Goal: Information Seeking & Learning: Learn about a topic

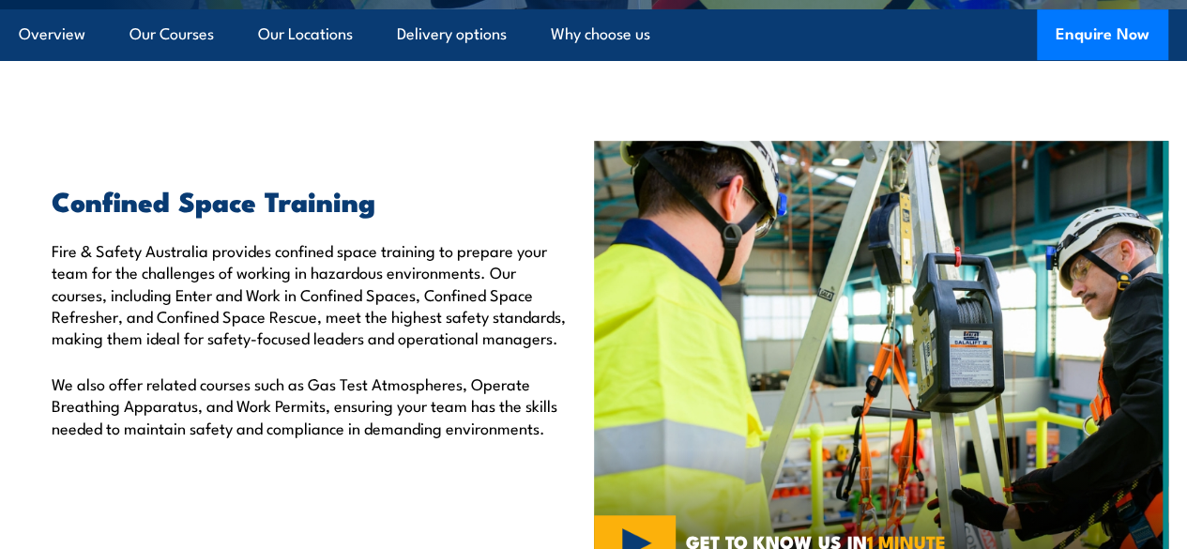
scroll to position [478, 0]
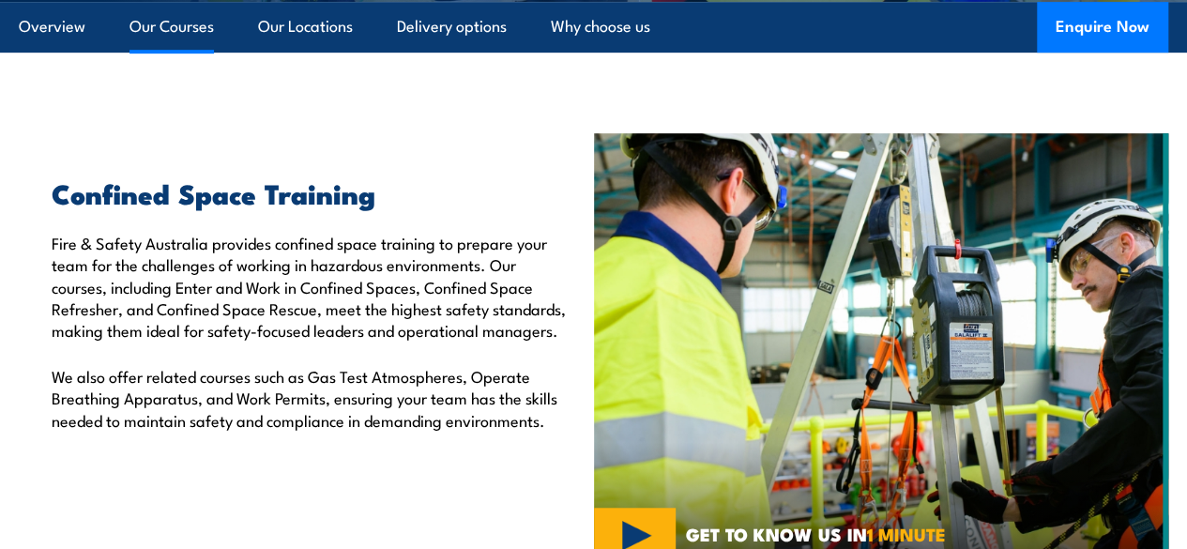
click at [184, 52] on link "Our Courses" at bounding box center [171, 27] width 84 height 50
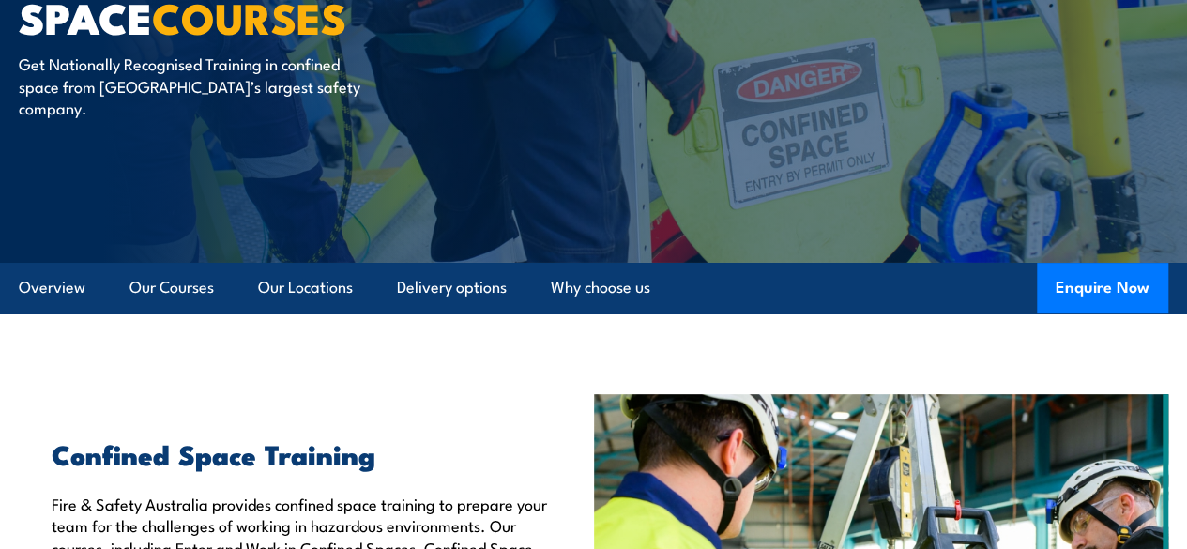
scroll to position [169, 0]
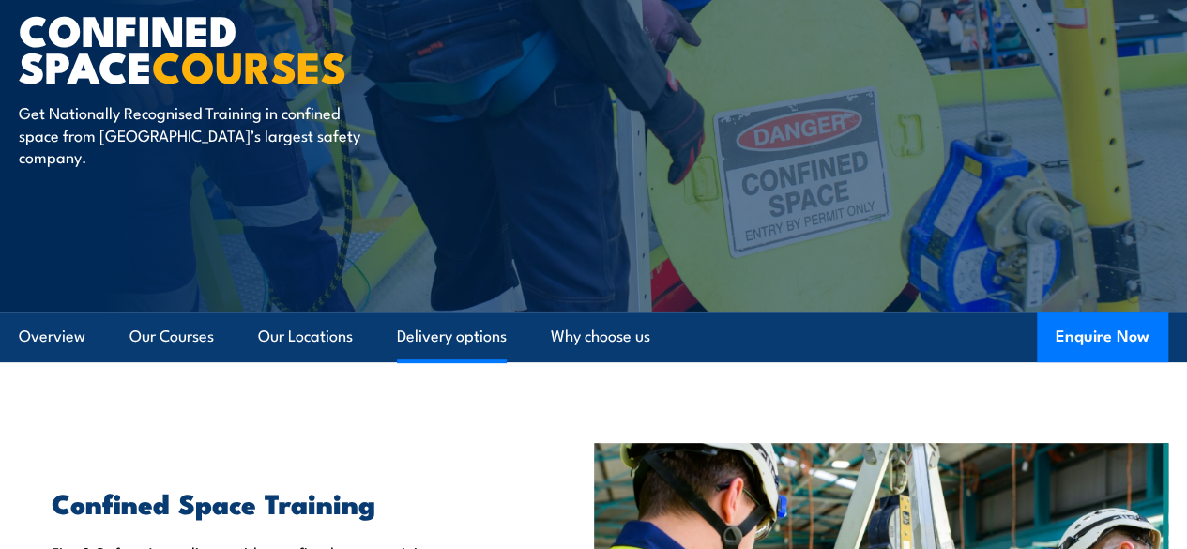
click at [463, 361] on link "Delivery options" at bounding box center [452, 336] width 110 height 50
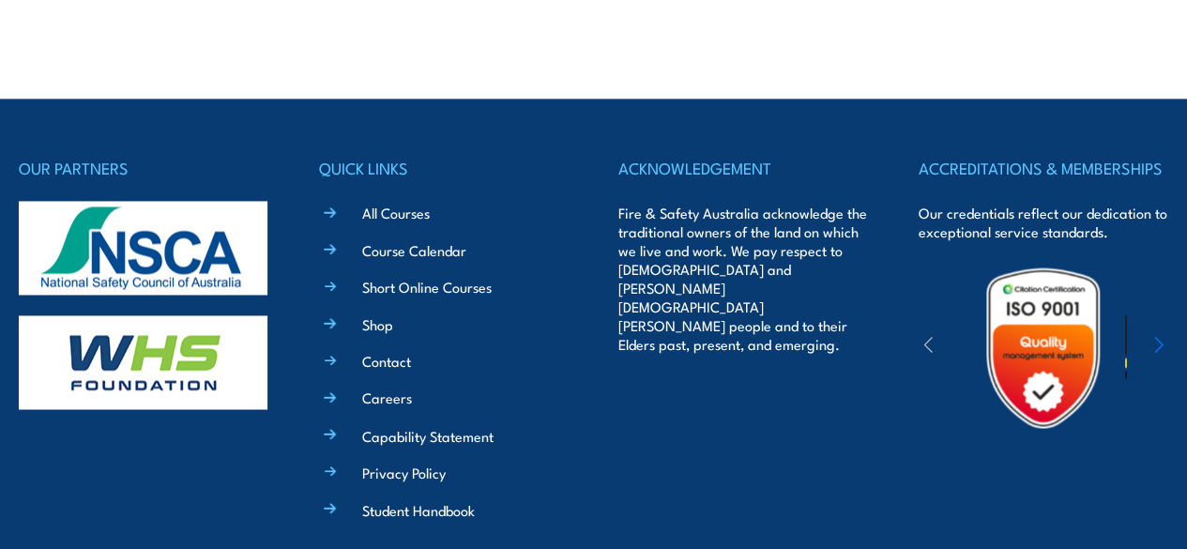
scroll to position [4977, 0]
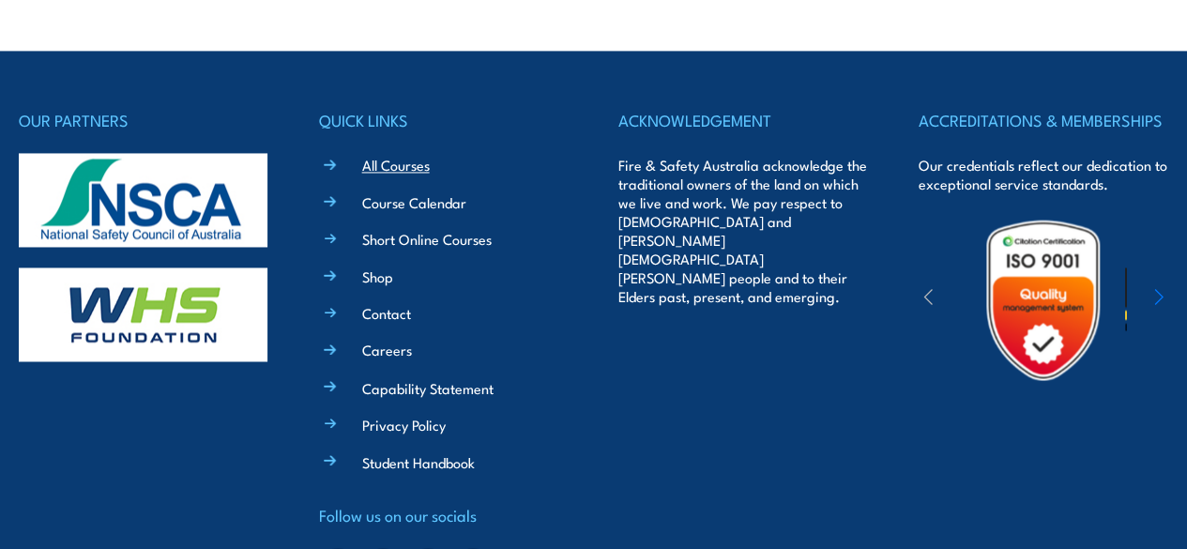
click at [386, 174] on link "All Courses" at bounding box center [396, 165] width 68 height 20
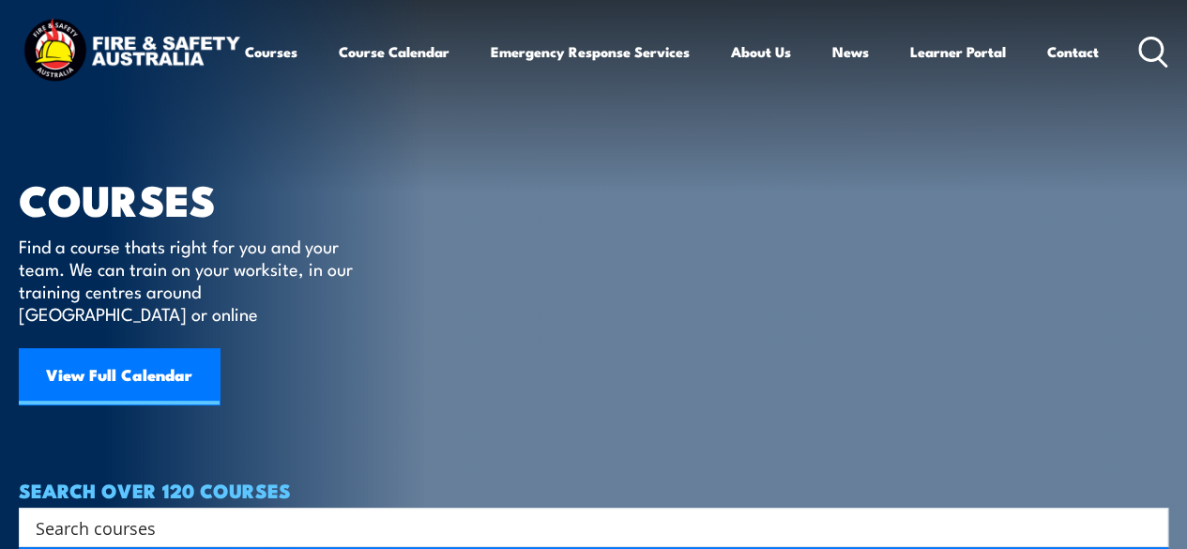
scroll to position [97, 0]
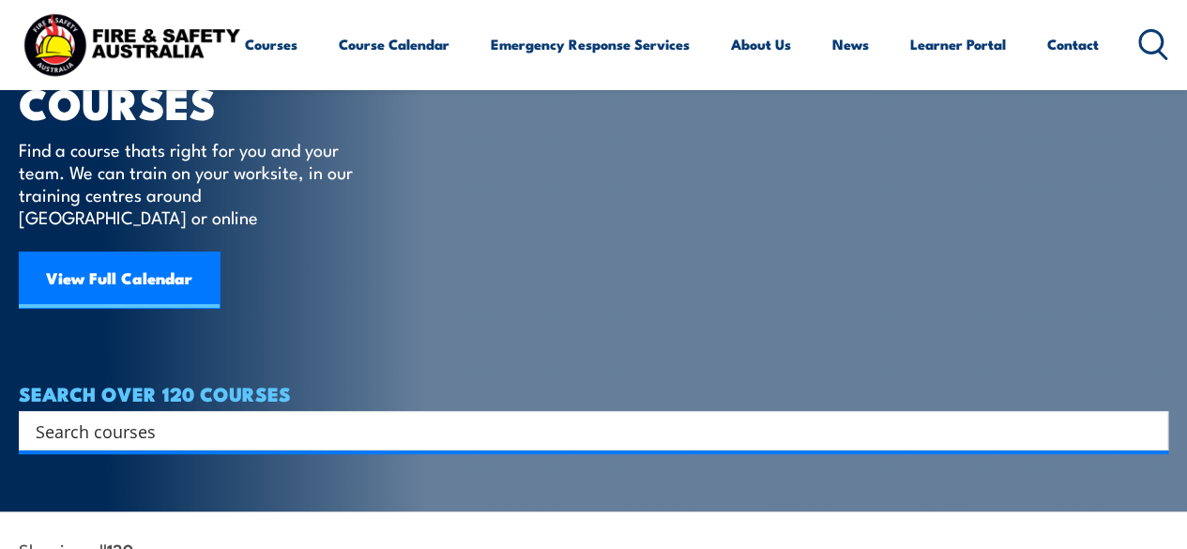
click at [272, 417] on input "Search input" at bounding box center [581, 431] width 1091 height 28
type input "First aid"
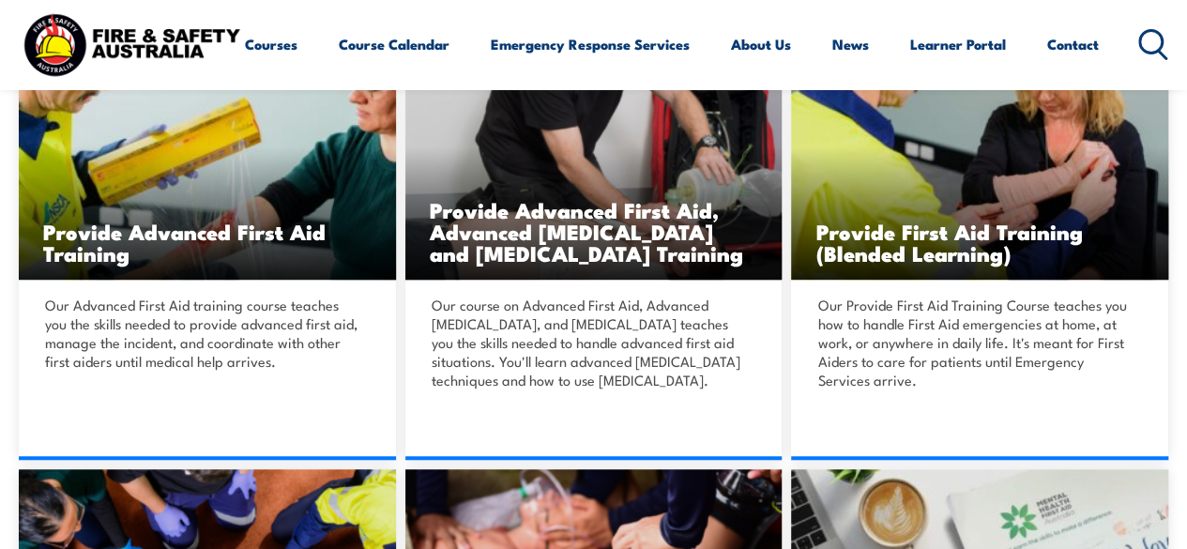
scroll to position [491, 0]
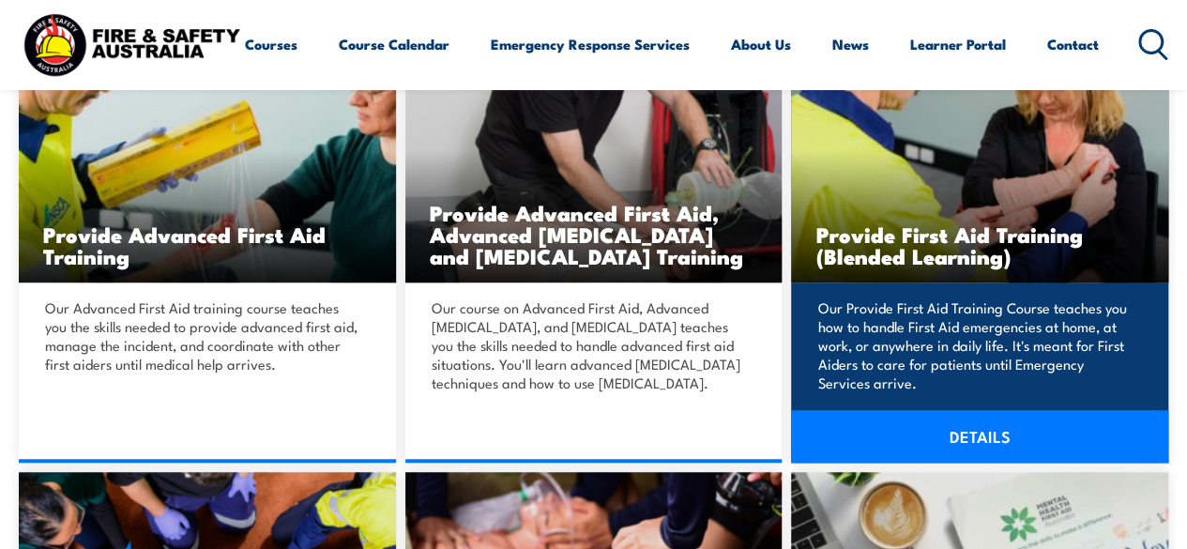
click at [934, 434] on link "DETAILS" at bounding box center [979, 436] width 377 height 53
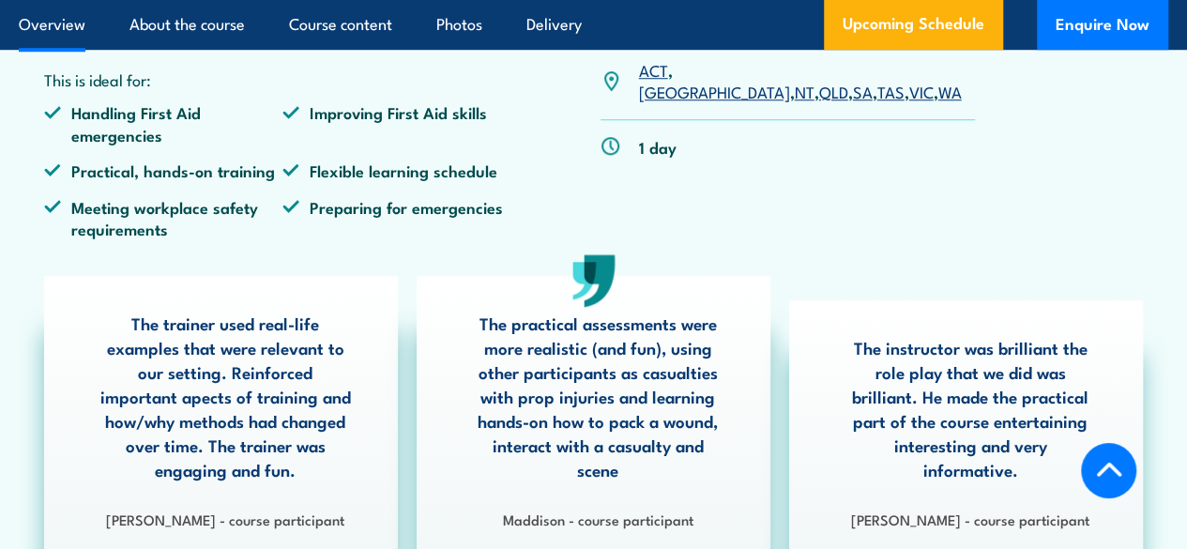
scroll to position [785, 0]
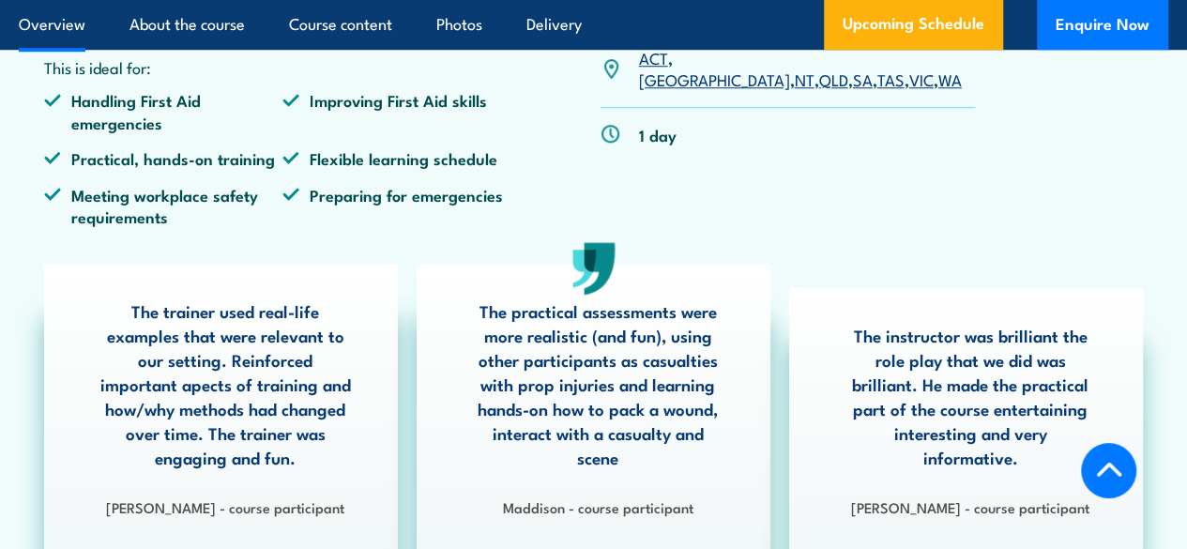
click at [703, 90] on link "NSW" at bounding box center [714, 79] width 151 height 23
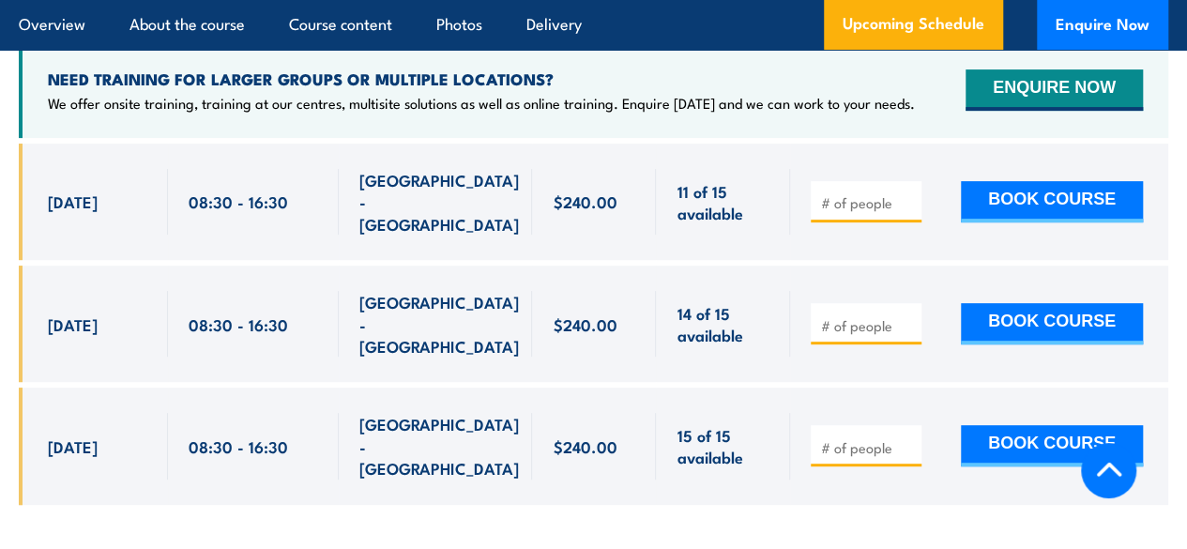
scroll to position [3831, 0]
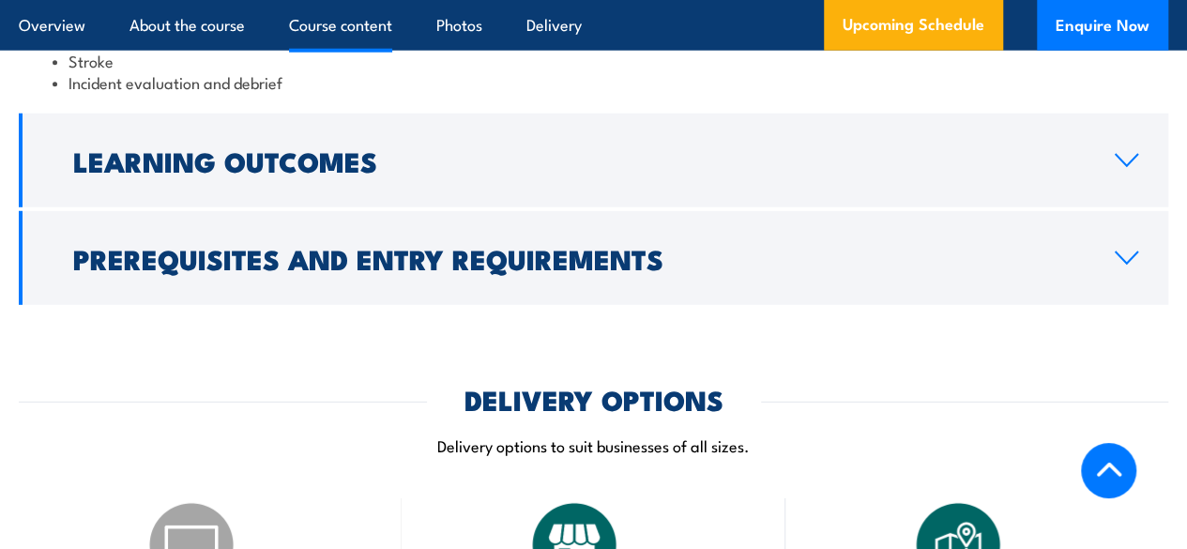
scroll to position [2561, 0]
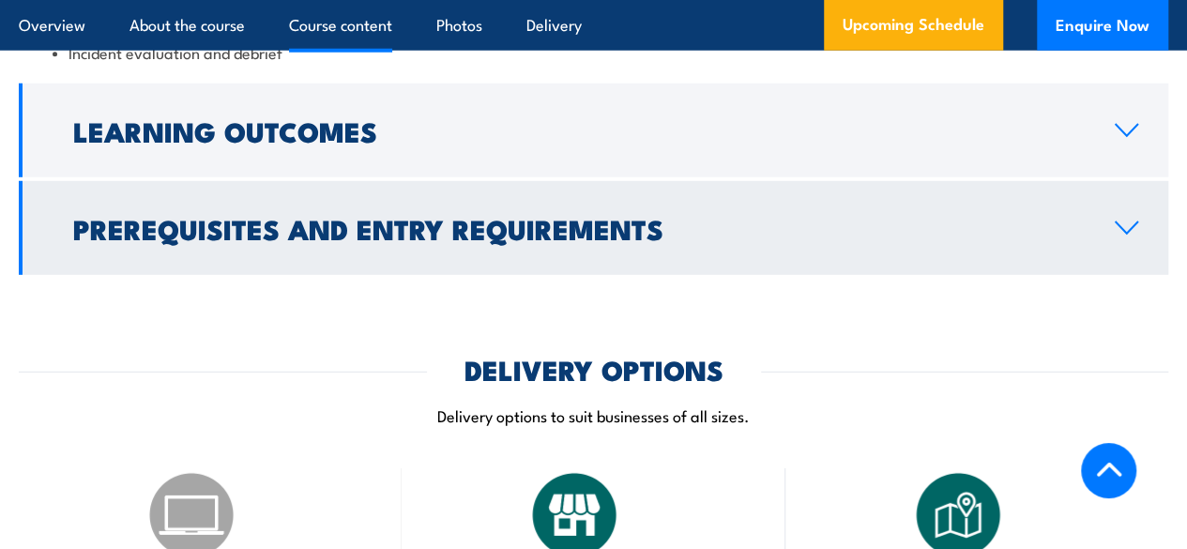
click at [1135, 235] on icon at bounding box center [1126, 227] width 25 height 15
